Goal: Answer question/provide support

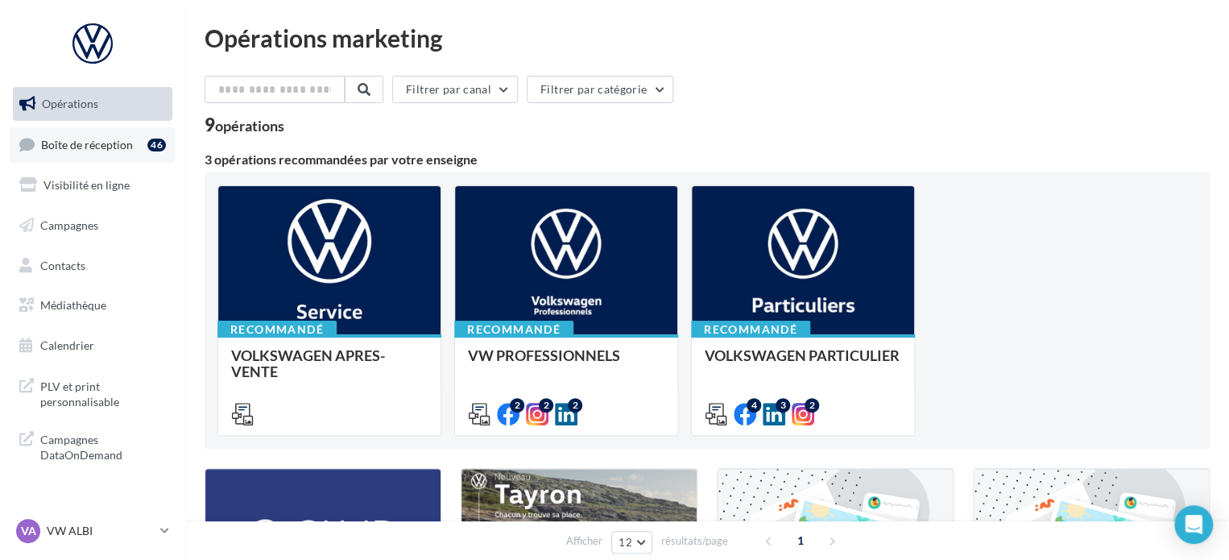
click at [84, 150] on span "Boîte de réception" at bounding box center [87, 144] width 92 height 14
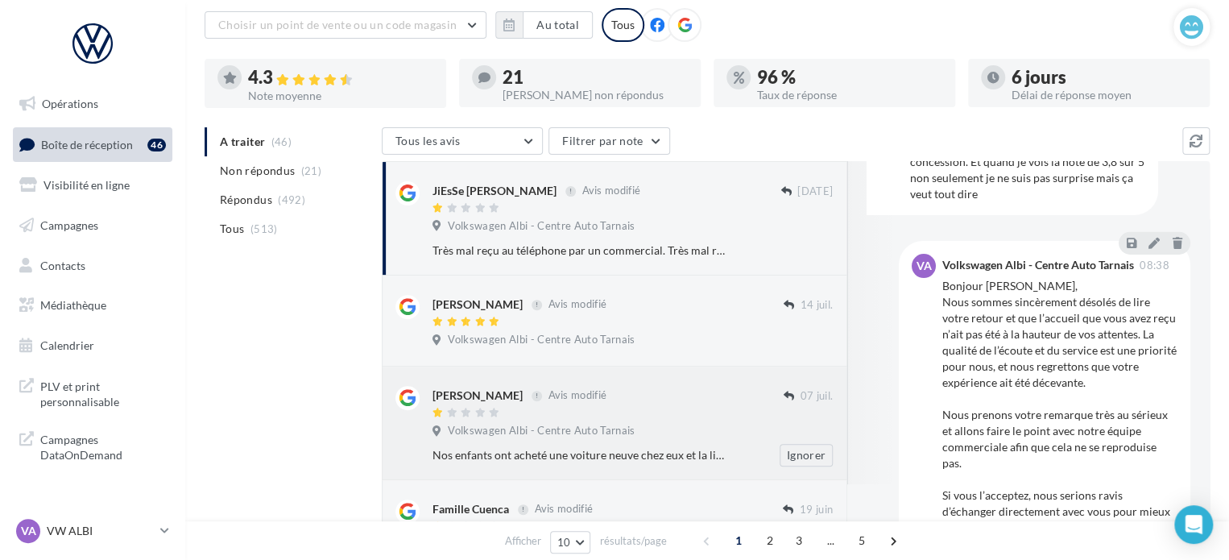
scroll to position [149, 0]
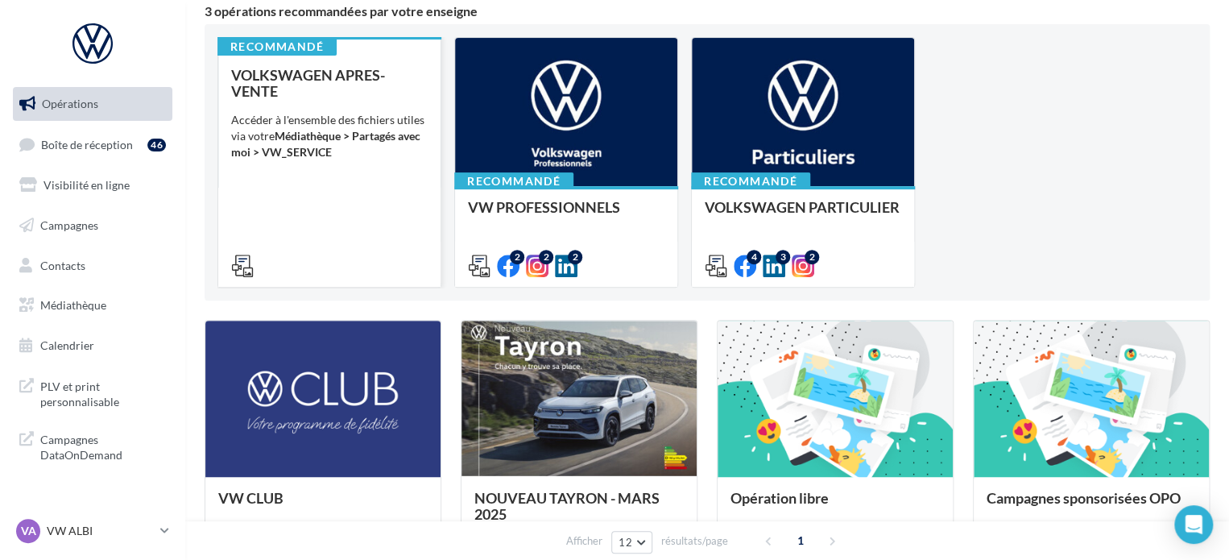
scroll to position [403, 0]
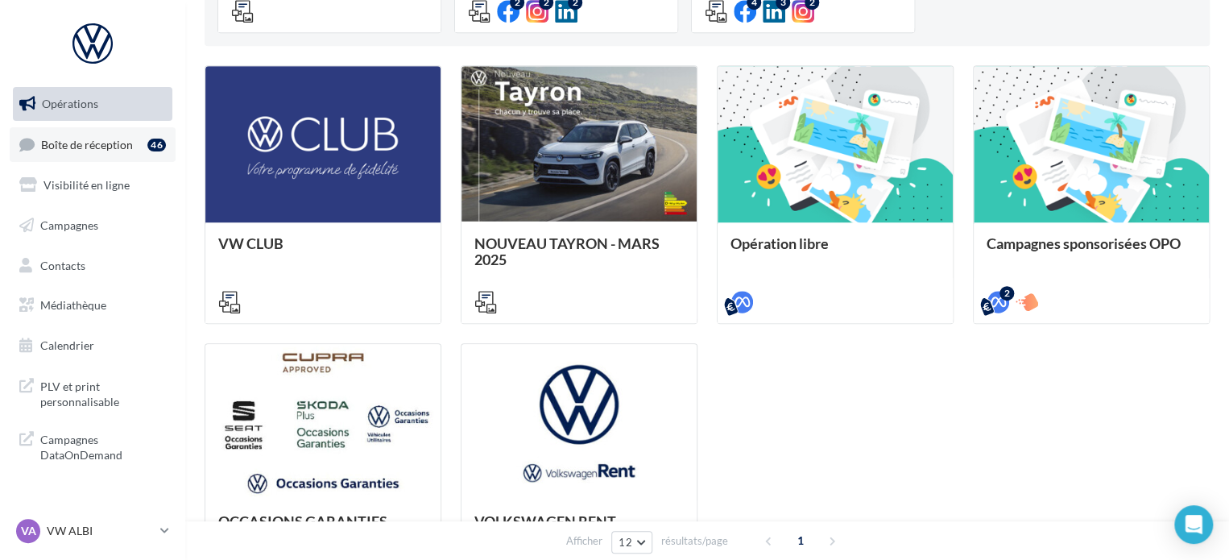
click at [110, 141] on span "Boîte de réception" at bounding box center [87, 144] width 92 height 14
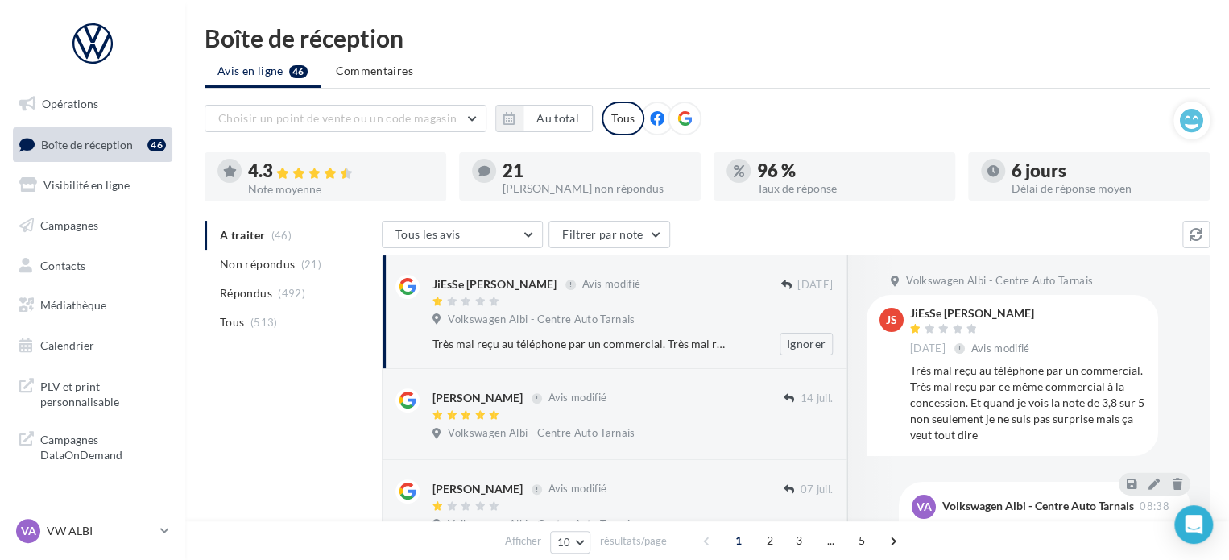
click at [673, 329] on div "JiEsSe [PERSON_NAME] Avis modifié [DATE] Volkswagen Albi - Centre Auto Tarnais …" at bounding box center [632, 315] width 400 height 81
click at [242, 299] on span "Répondus" at bounding box center [246, 293] width 52 height 16
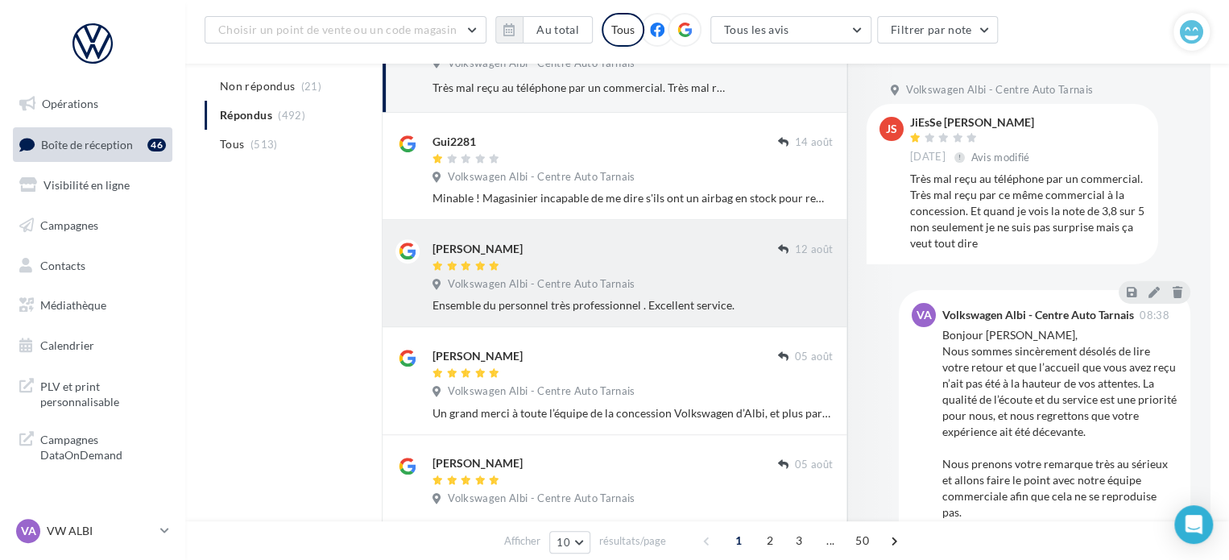
scroll to position [242, 0]
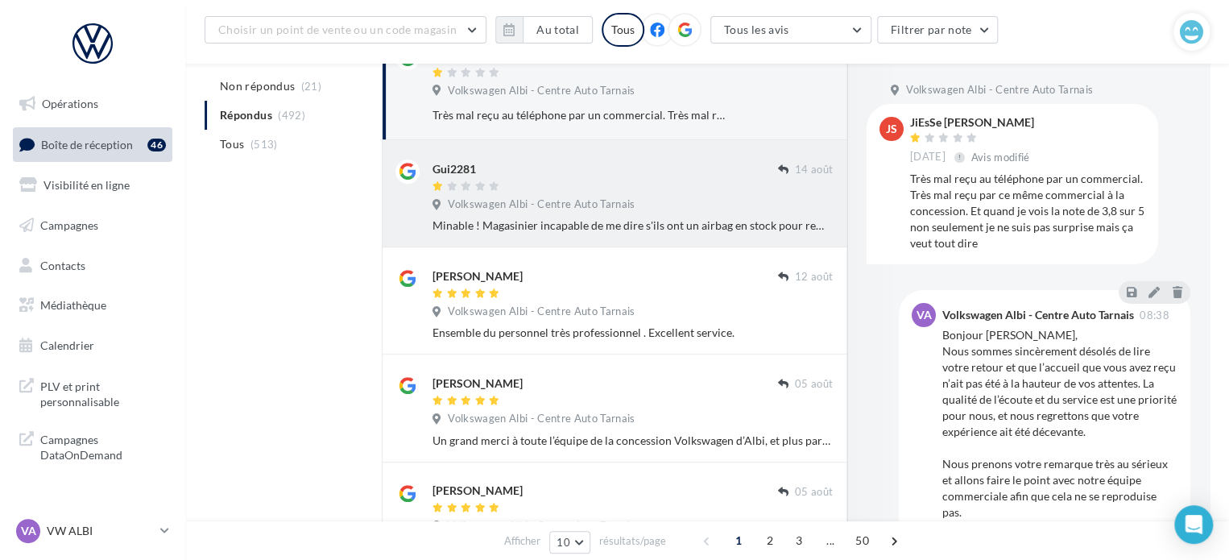
click at [724, 223] on div "Minable ! Magasinier incapable de me dire s'ils ont un airbag en stock pour rem…" at bounding box center [632, 225] width 400 height 16
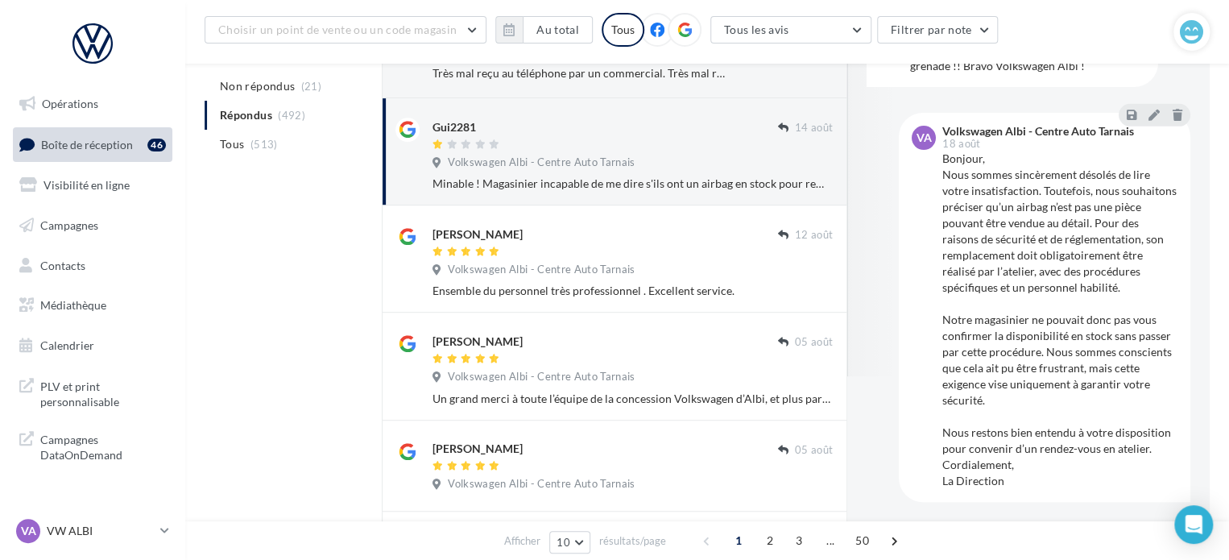
scroll to position [322, 0]
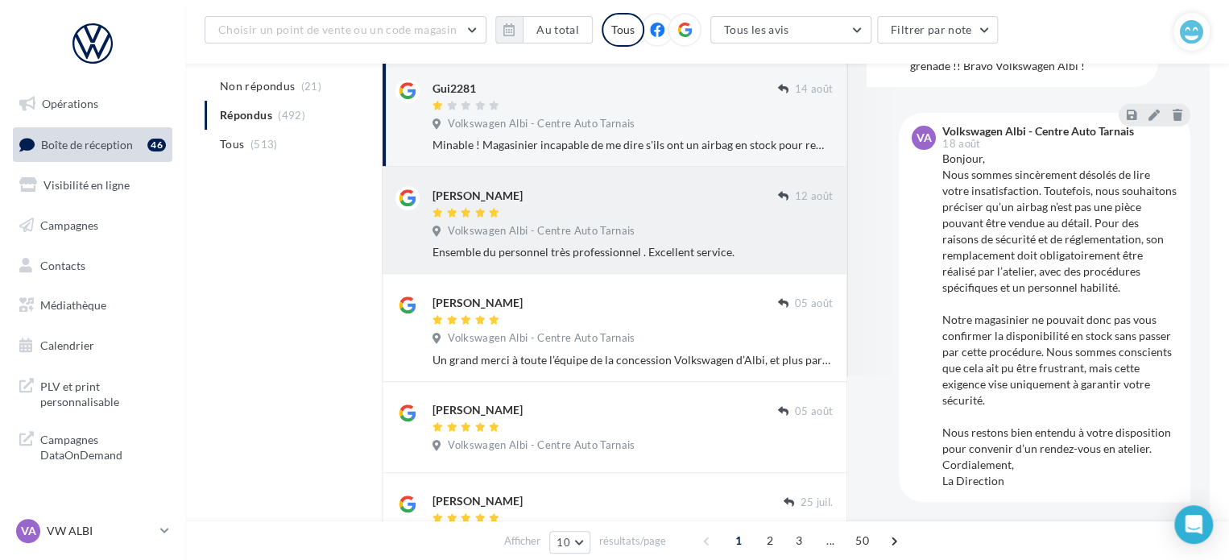
click at [800, 215] on div "12 août" at bounding box center [805, 203] width 55 height 34
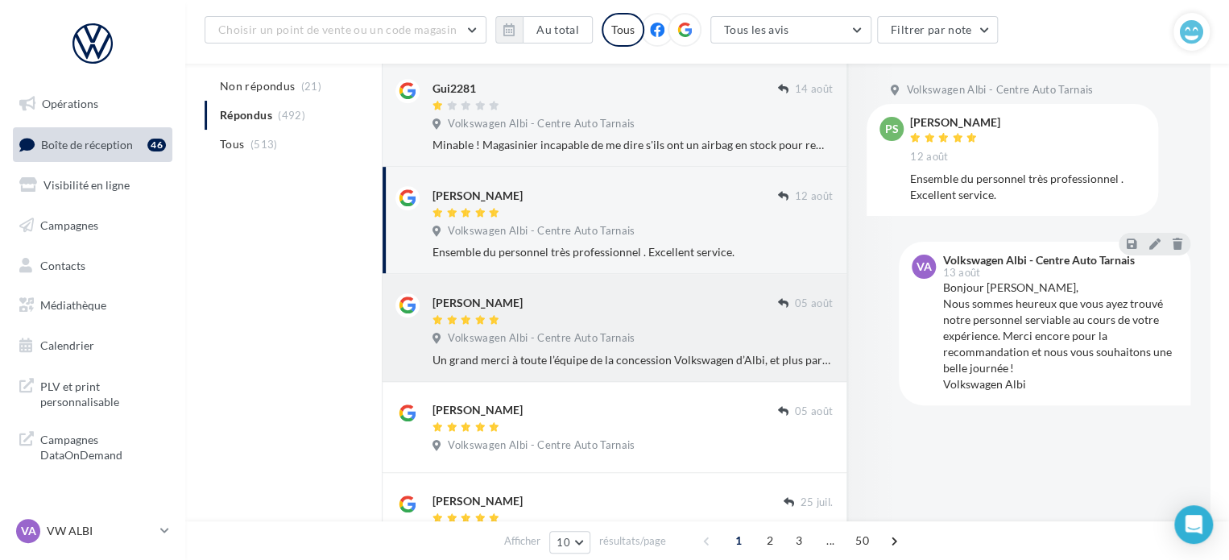
click at [692, 331] on div "Volkswagen Albi - Centre Auto Tarnais" at bounding box center [632, 340] width 400 height 18
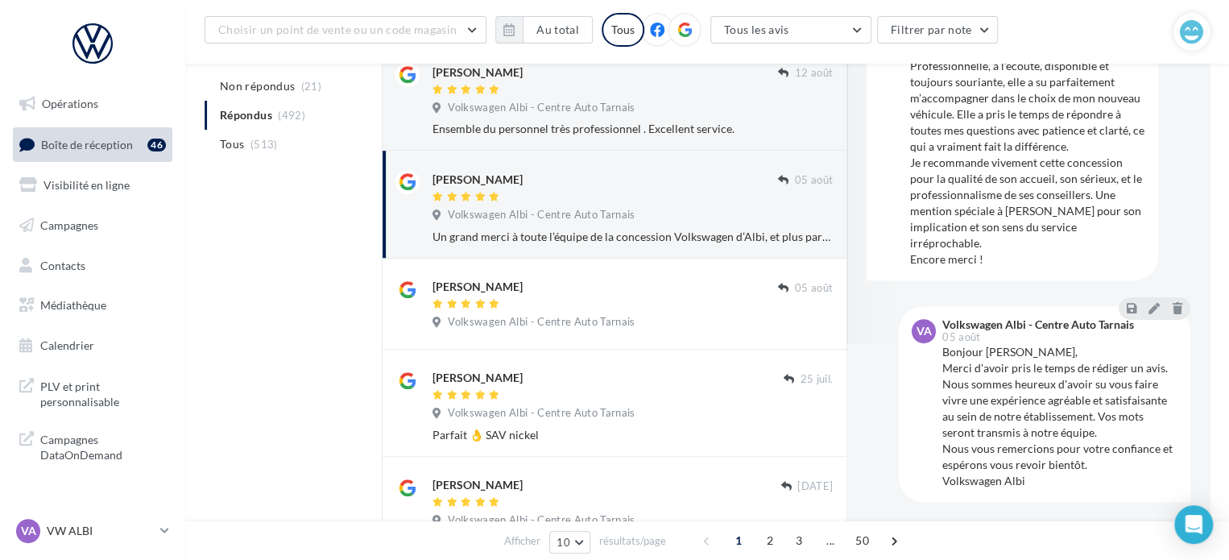
scroll to position [483, 0]
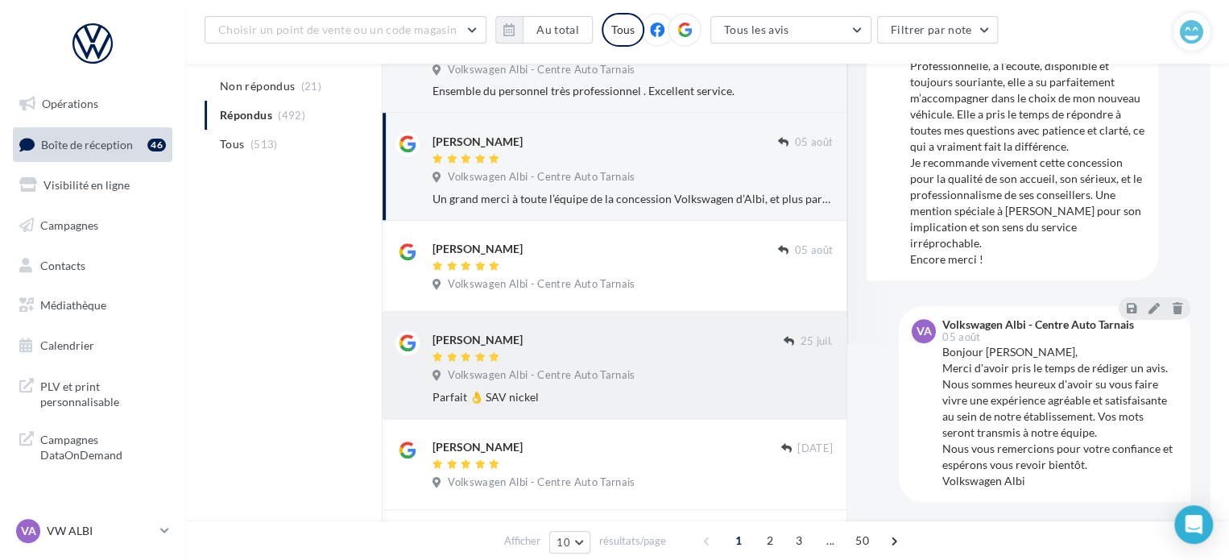
click at [732, 377] on div "Volkswagen Albi - Centre Auto Tarnais" at bounding box center [632, 377] width 400 height 18
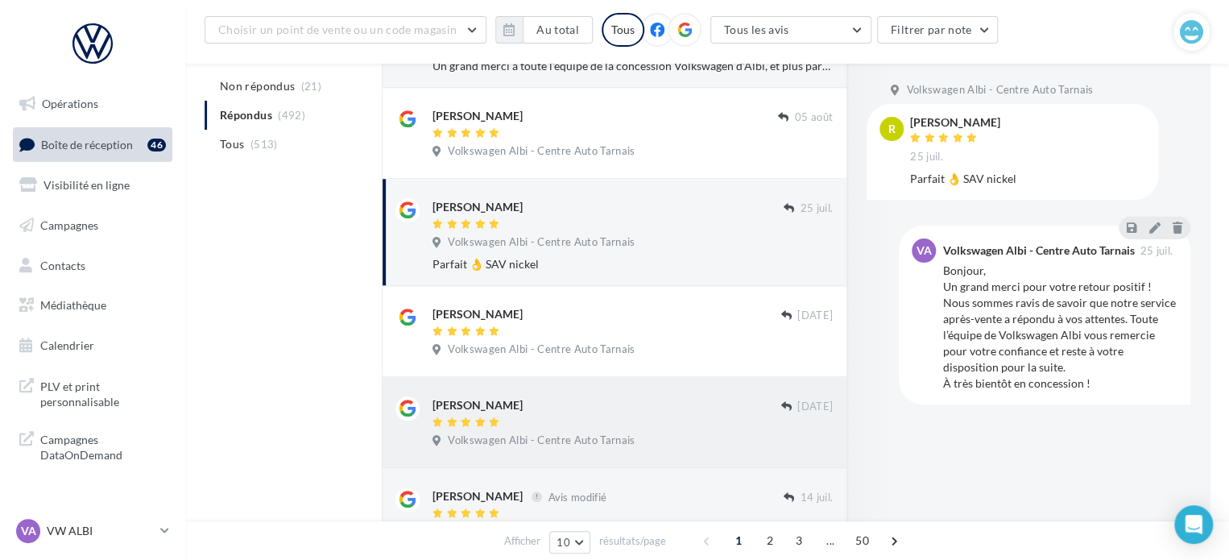
scroll to position [644, 0]
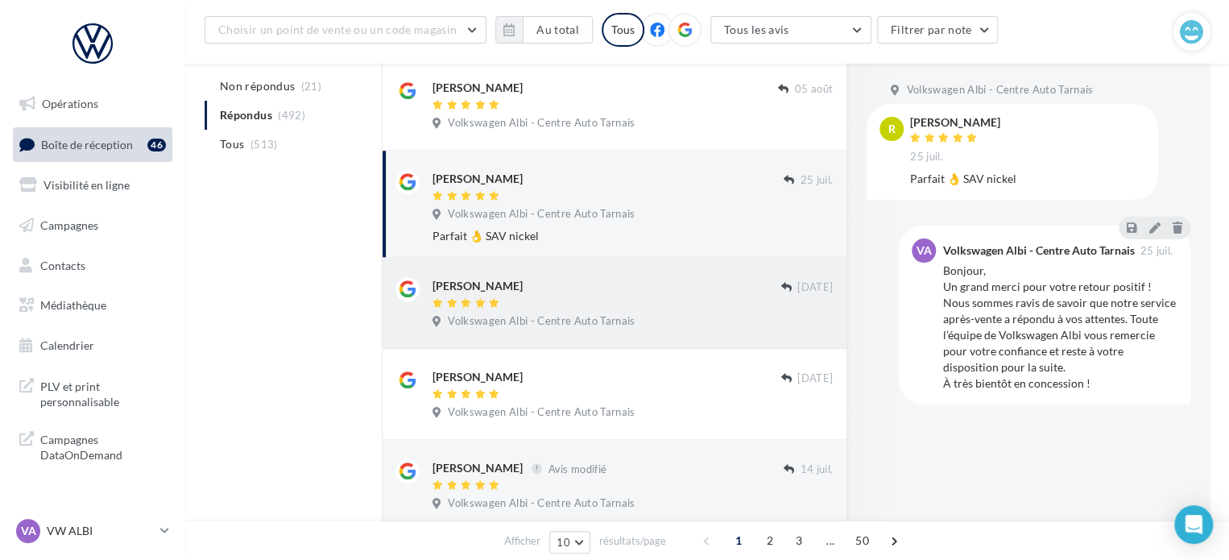
click at [724, 305] on div "نادره الشابي 18 juil. Volkswagen Albi - Centre Auto Tarnais" at bounding box center [632, 306] width 400 height 58
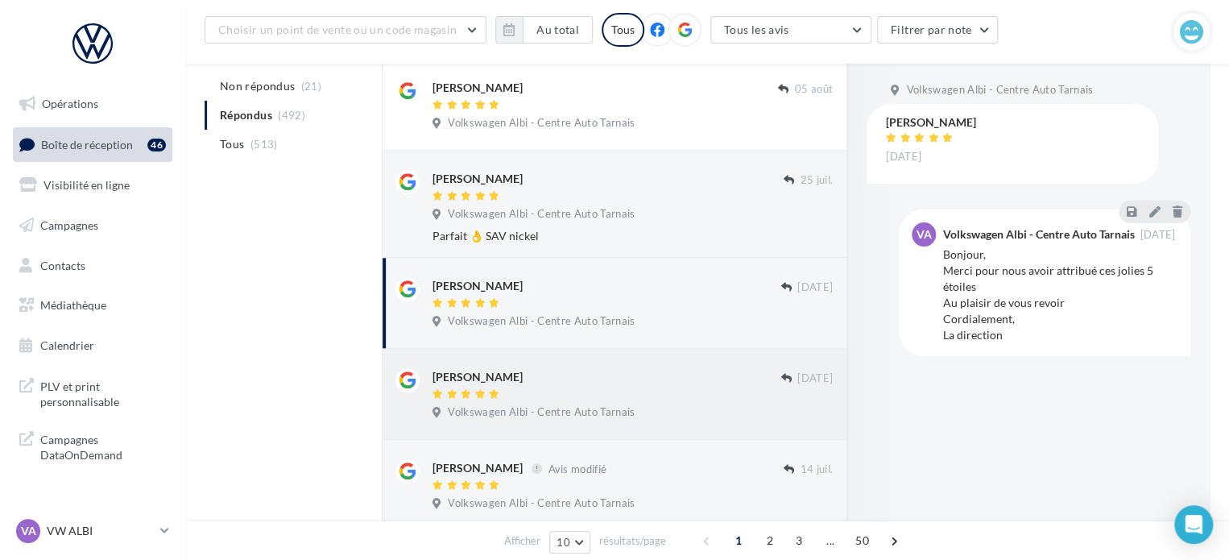
click at [705, 405] on div "Volkswagen Albi - Centre Auto Tarnais" at bounding box center [632, 414] width 400 height 18
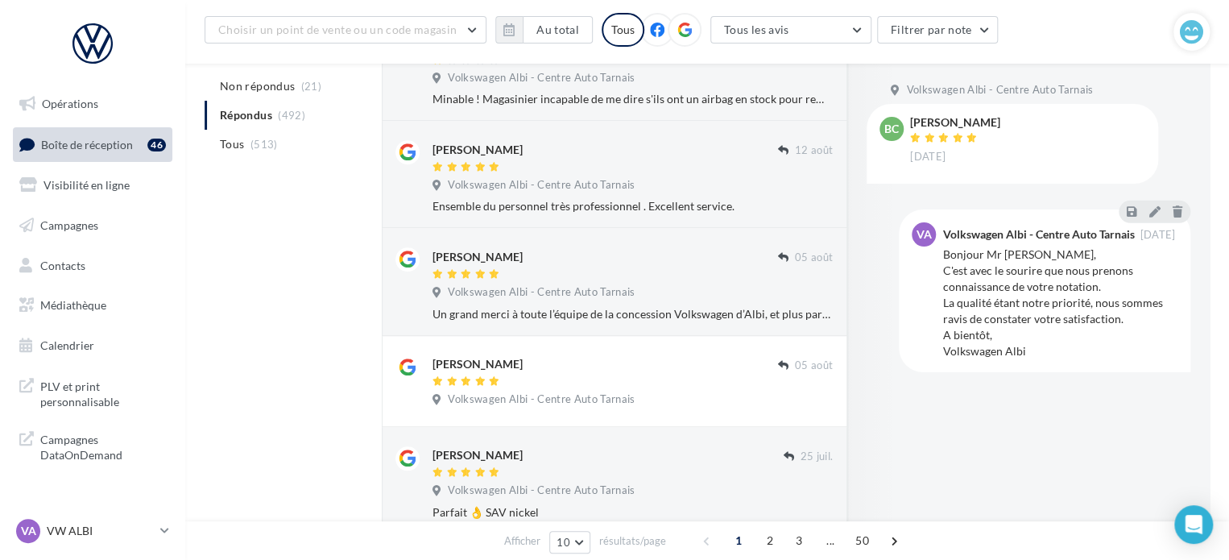
scroll to position [0, 0]
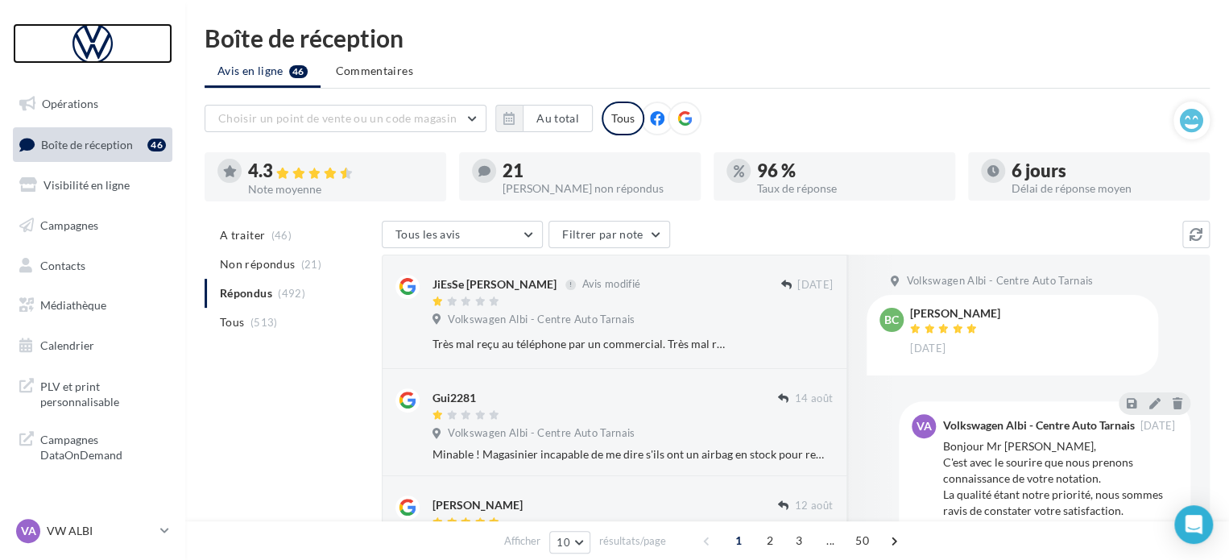
click at [88, 41] on div at bounding box center [92, 43] width 129 height 40
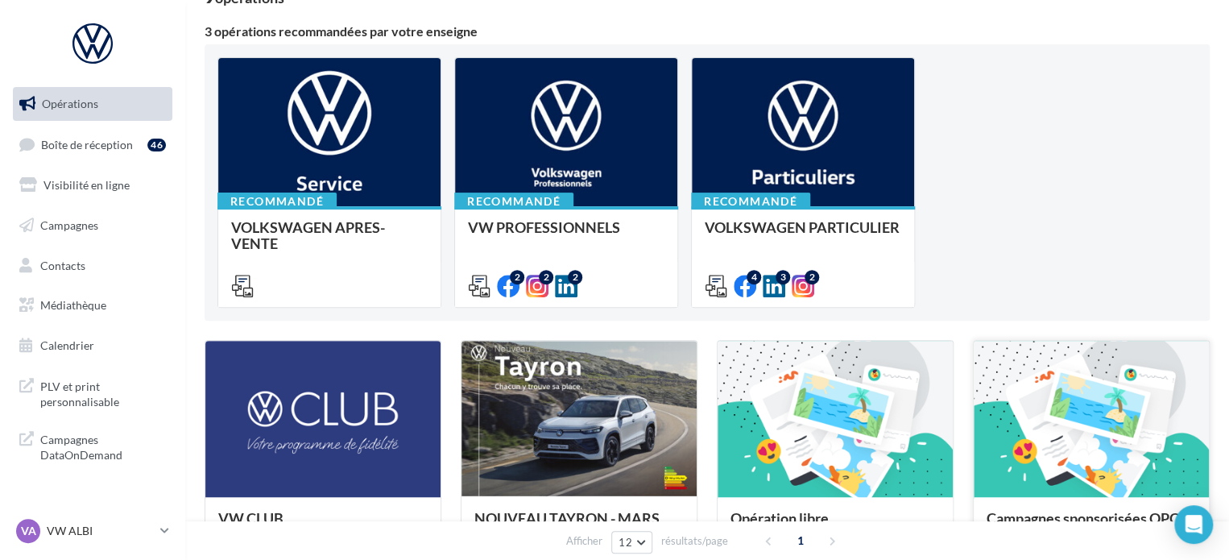
scroll to position [483, 0]
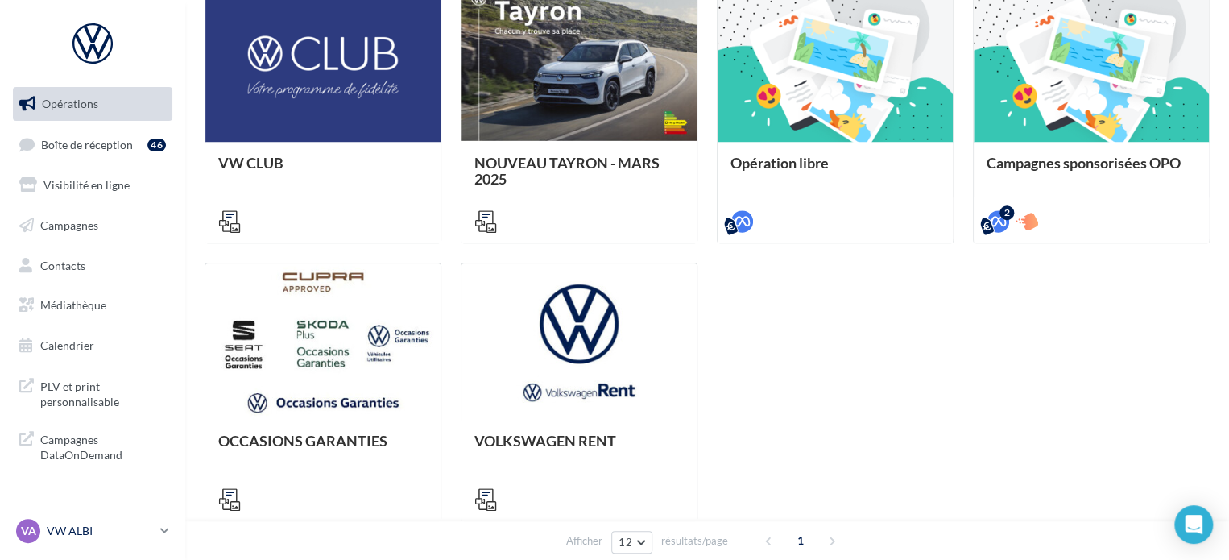
click at [163, 523] on icon at bounding box center [164, 530] width 9 height 14
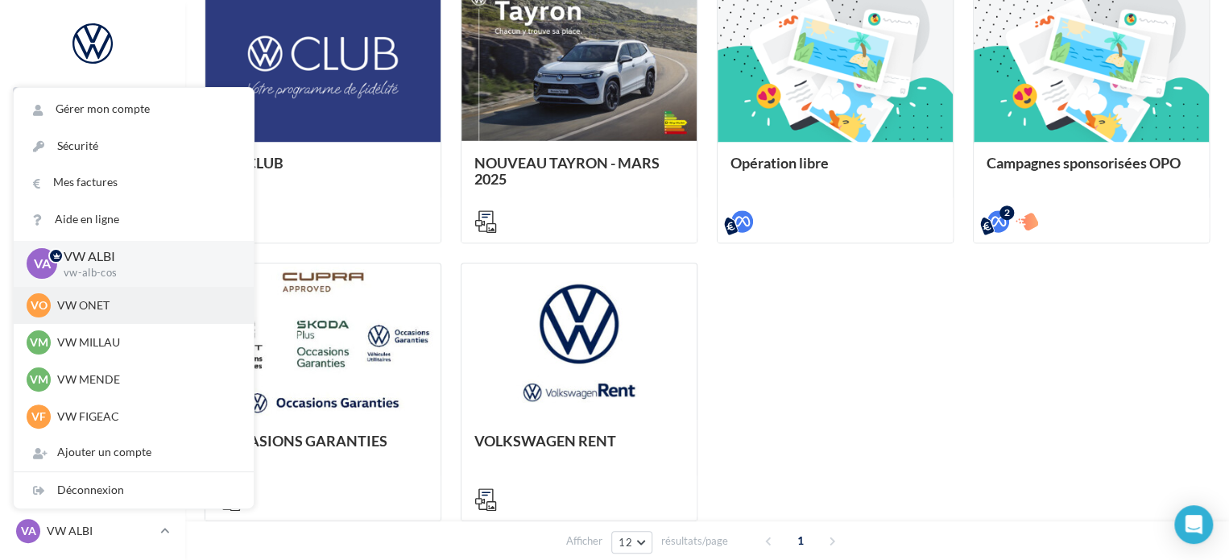
click at [134, 312] on p "VW ONET" at bounding box center [145, 305] width 177 height 16
